Goal: Information Seeking & Learning: Find specific fact

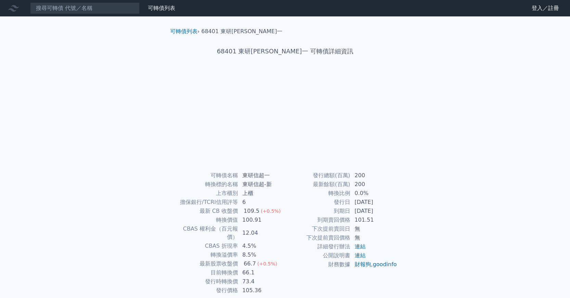
click at [358, 187] on td "200" at bounding box center [374, 184] width 47 height 9
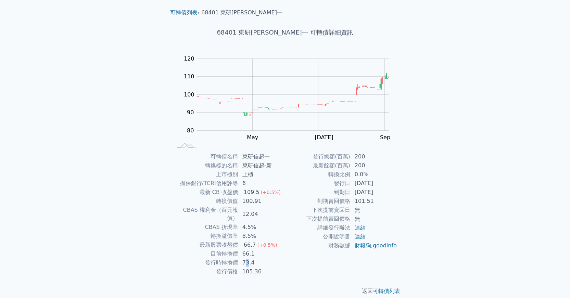
click at [249, 258] on td "73.4" at bounding box center [261, 262] width 47 height 9
click at [249, 250] on td "66.1" at bounding box center [261, 254] width 47 height 9
drag, startPoint x: 243, startPoint y: 267, endPoint x: 261, endPoint y: 266, distance: 17.8
click at [261, 267] on td "105.36" at bounding box center [261, 271] width 47 height 9
click at [251, 250] on td "66.1" at bounding box center [261, 254] width 47 height 9
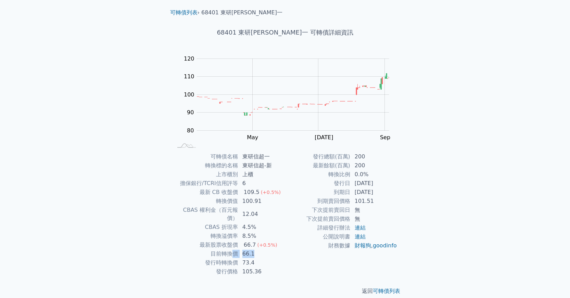
drag, startPoint x: 252, startPoint y: 245, endPoint x: 234, endPoint y: 247, distance: 17.5
click at [234, 250] on tr "目前轉換價 66.1" at bounding box center [229, 254] width 112 height 9
click at [237, 232] on td "轉換溢價率" at bounding box center [205, 236] width 65 height 9
drag, startPoint x: 364, startPoint y: 191, endPoint x: 382, endPoint y: 192, distance: 18.2
click at [382, 192] on td "[DATE]" at bounding box center [374, 192] width 47 height 9
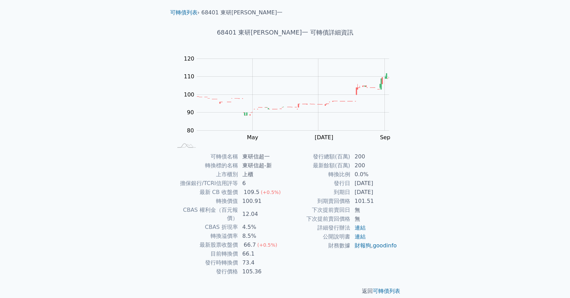
click at [382, 192] on td "[DATE]" at bounding box center [374, 192] width 47 height 9
